Goal: Transaction & Acquisition: Purchase product/service

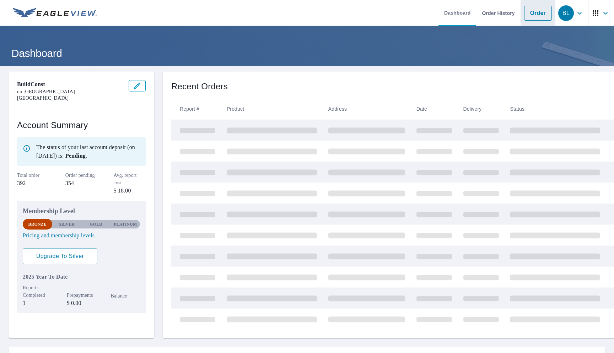
click at [544, 12] on link "Order" at bounding box center [538, 13] width 28 height 15
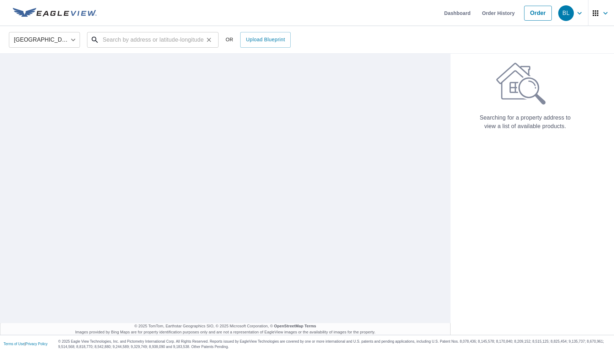
click at [160, 37] on input "text" at bounding box center [153, 40] width 101 height 20
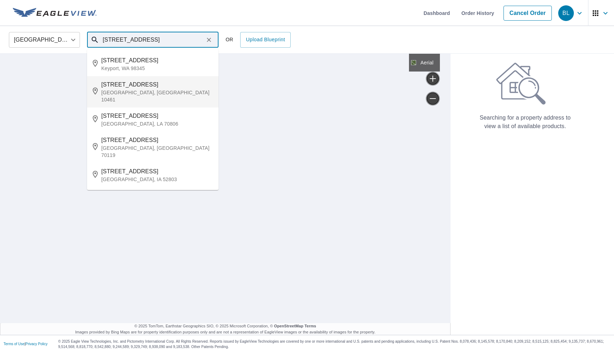
click at [147, 82] on span "[STREET_ADDRESS]" at bounding box center [157, 84] width 112 height 9
type input "[STREET_ADDRESS]"
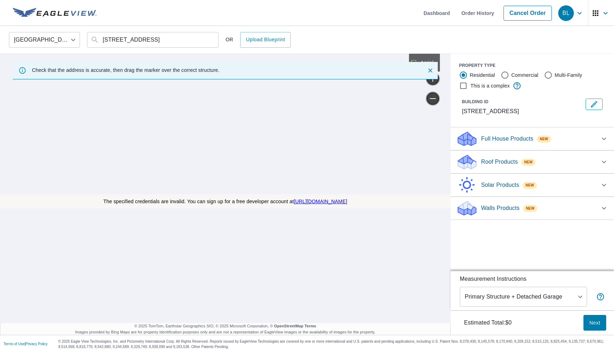
click at [475, 154] on icon at bounding box center [466, 162] width 21 height 17
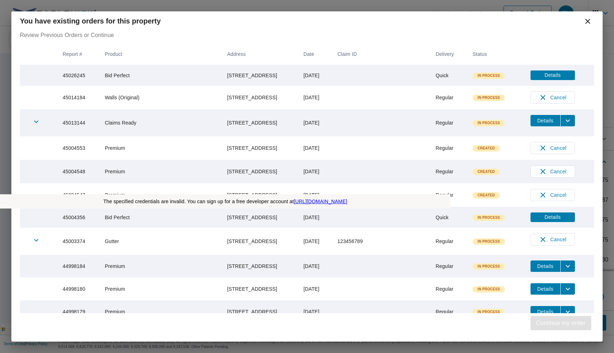
click at [544, 324] on span "Continue my order" at bounding box center [560, 323] width 49 height 10
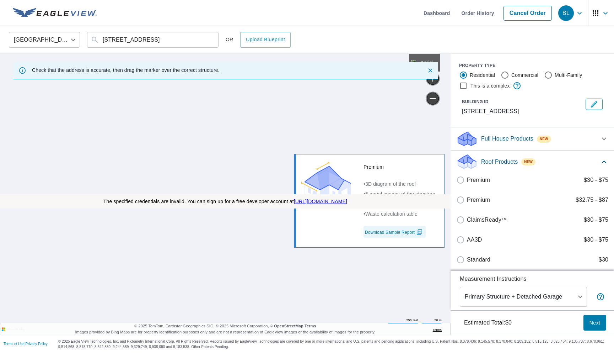
click at [479, 198] on p "Premium" at bounding box center [478, 199] width 23 height 9
click at [467, 198] on input "Premium $32.75 - $87" at bounding box center [461, 199] width 11 height 9
checkbox input "true"
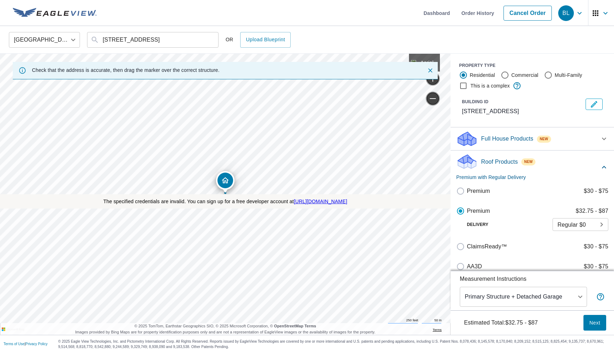
click at [586, 327] on button "Next" at bounding box center [595, 323] width 23 height 16
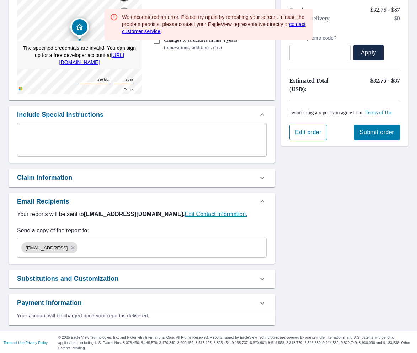
scroll to position [92, 0]
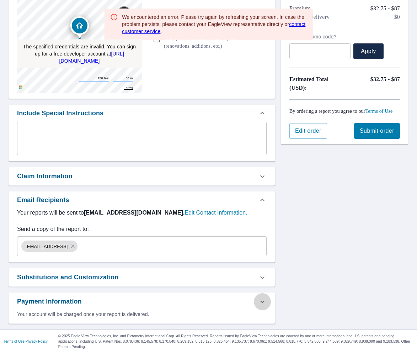
click at [260, 302] on icon at bounding box center [262, 301] width 9 height 9
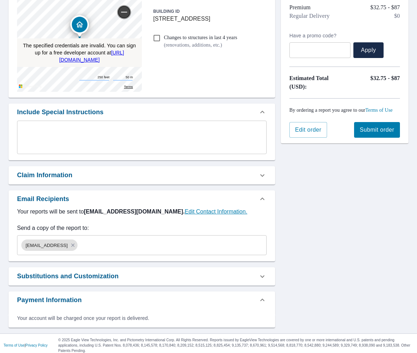
scroll to position [97, 0]
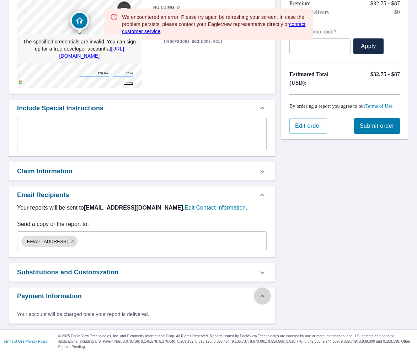
click at [264, 297] on icon at bounding box center [262, 295] width 9 height 9
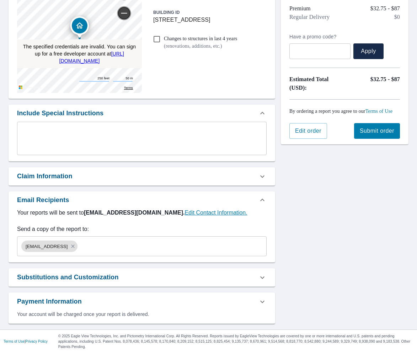
click at [262, 300] on icon at bounding box center [262, 301] width 9 height 9
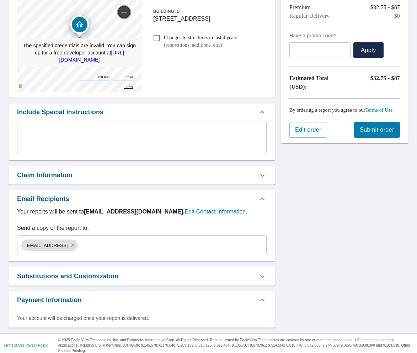
scroll to position [97, 0]
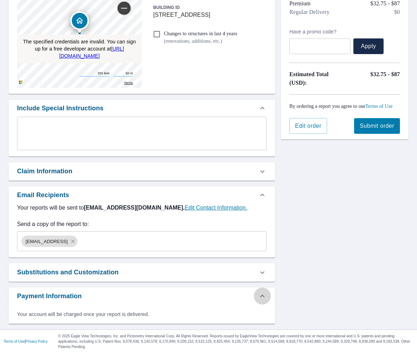
click at [262, 300] on div at bounding box center [262, 295] width 17 height 17
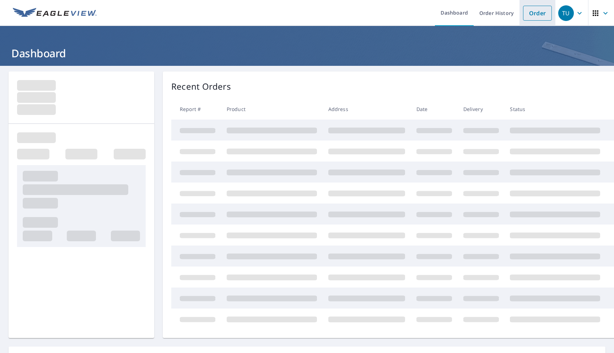
click at [531, 17] on link "Order" at bounding box center [537, 13] width 29 height 15
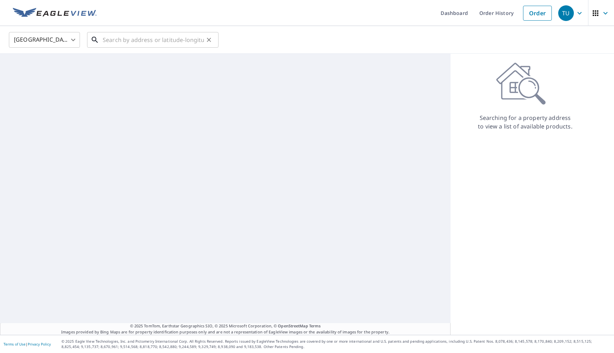
click at [182, 39] on input "text" at bounding box center [153, 40] width 101 height 20
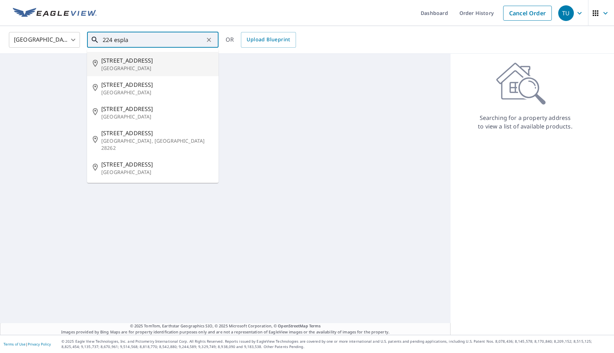
click at [151, 61] on span "224 Esplanade" at bounding box center [157, 60] width 112 height 9
type input "224 Esplanade Irvine, CA 92612"
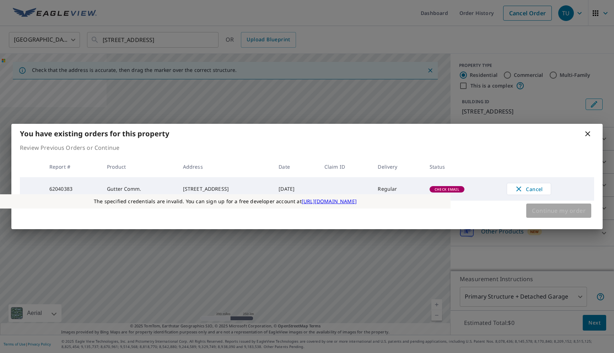
click at [531, 211] on button "Continue my order" at bounding box center [558, 210] width 65 height 14
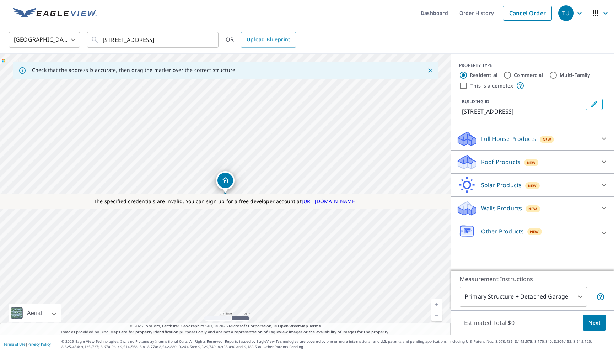
click at [474, 183] on icon at bounding box center [466, 185] width 21 height 17
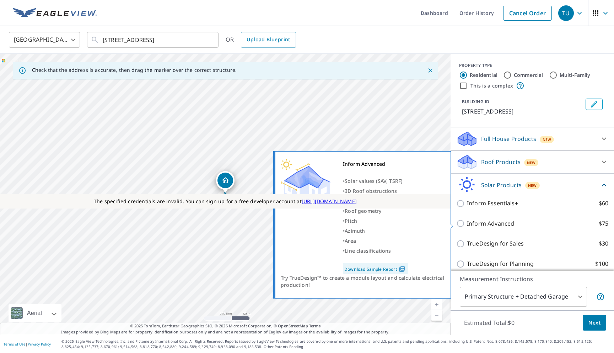
click at [473, 222] on p "Inform Advanced" at bounding box center [490, 223] width 47 height 9
click at [467, 222] on input "Inform Advanced $75" at bounding box center [461, 223] width 11 height 9
checkbox input "true"
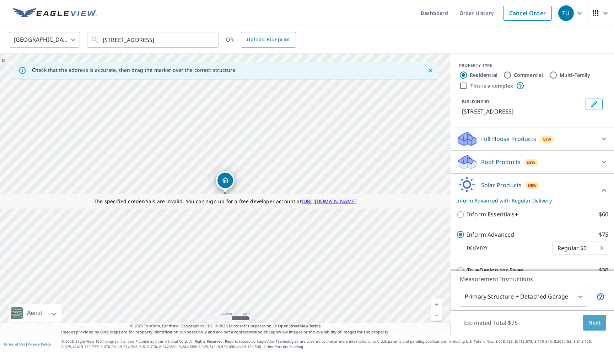
click at [590, 317] on button "Next" at bounding box center [594, 323] width 23 height 16
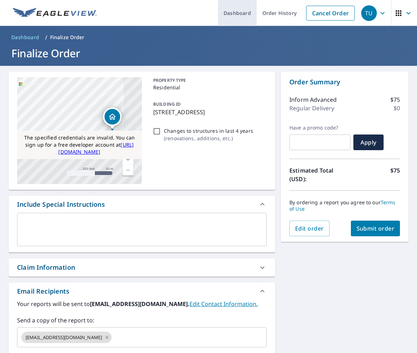
click at [232, 17] on link "Dashboard" at bounding box center [237, 13] width 39 height 26
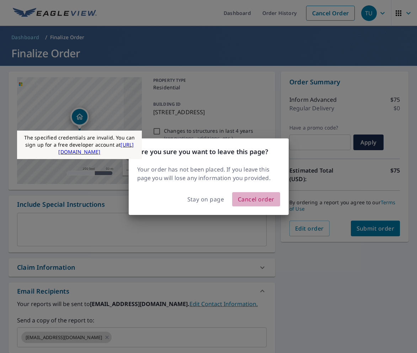
click at [255, 197] on span "Cancel order" at bounding box center [256, 199] width 37 height 10
